Goal: Transaction & Acquisition: Subscribe to service/newsletter

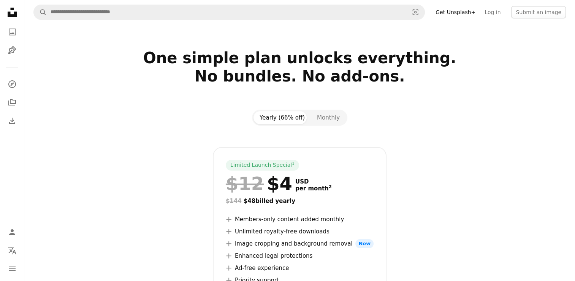
click at [574, 139] on section "One simple plan unlocks everything. No bundles. No add-ons. Yearly (66% off) Mo…" at bounding box center [299, 209] width 551 height 321
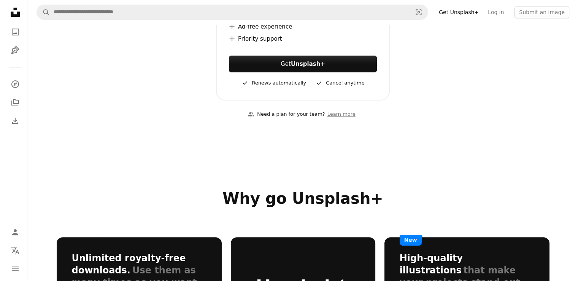
scroll to position [245, 0]
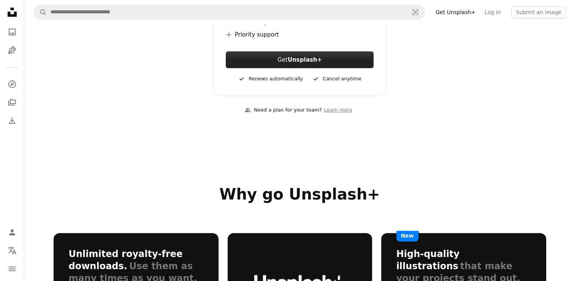
click at [282, 62] on button "Get Unsplash+" at bounding box center [300, 59] width 148 height 17
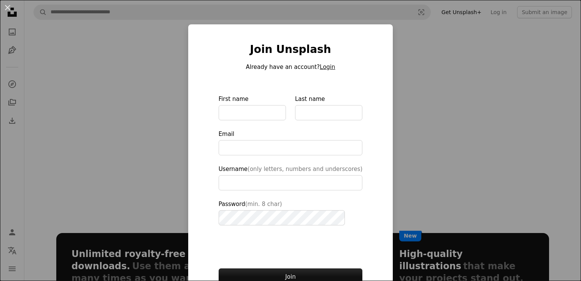
click at [320, 68] on button "Login" at bounding box center [327, 66] width 15 height 9
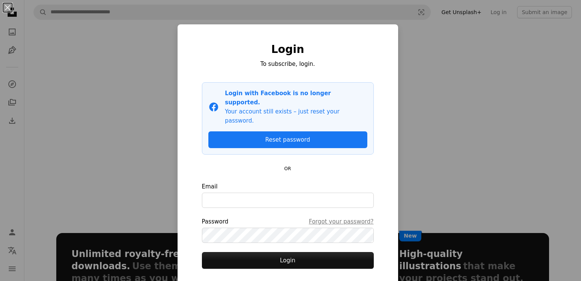
click at [291, 92] on p "Login with Facebook is no longer supported." at bounding box center [296, 98] width 142 height 18
click at [292, 131] on link "Reset password" at bounding box center [287, 139] width 159 height 17
